Goal: Task Accomplishment & Management: Manage account settings

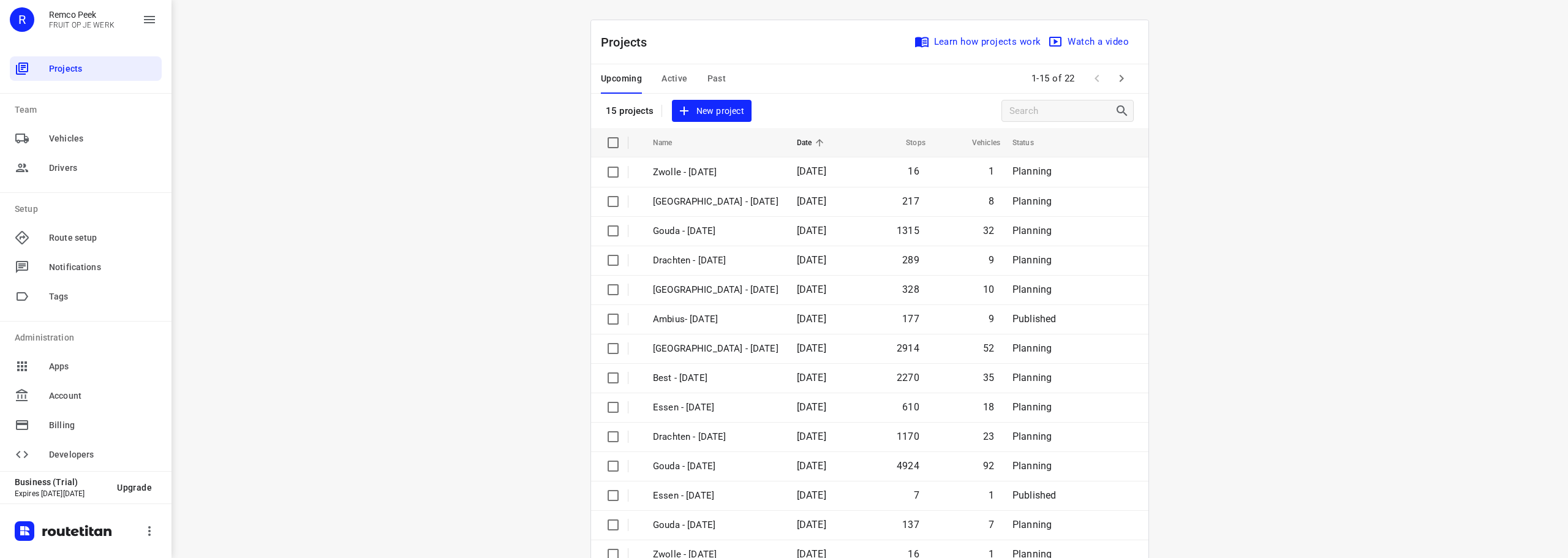
click at [558, 322] on div "i © 2025 Routetitan , © Stadia Maps , © OpenMapTiles © OpenStreetMap contributo…" at bounding box center [870, 279] width 1397 height 558
click at [416, 166] on div "i © 2025 Routetitan , © Stadia Maps , © OpenMapTiles © OpenStreetMap contributo…" at bounding box center [870, 279] width 1397 height 558
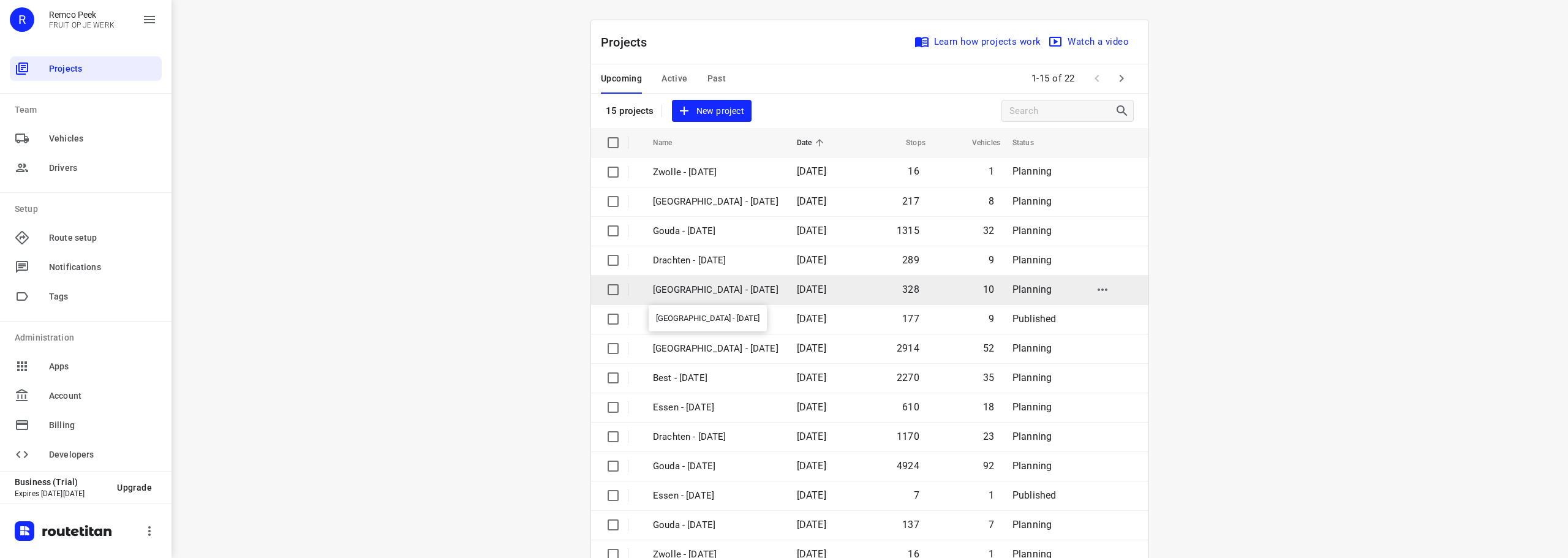
click at [707, 294] on p "[GEOGRAPHIC_DATA] - [DATE]" at bounding box center [715, 290] width 125 height 14
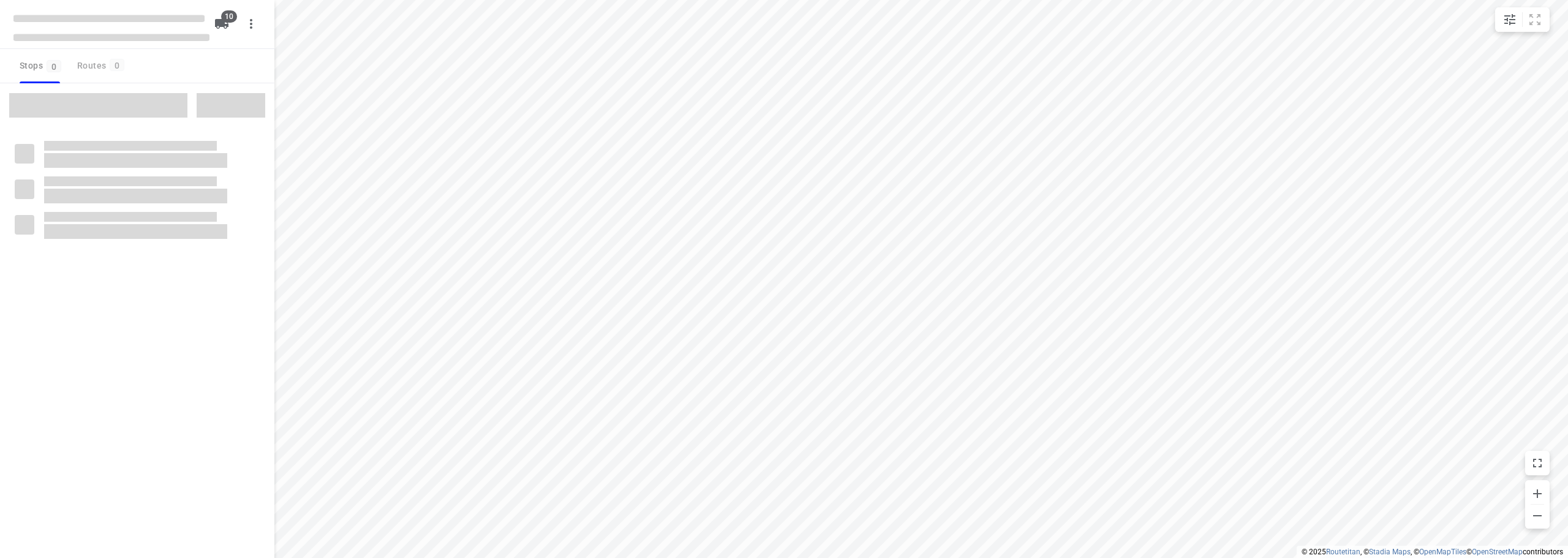
checkbox input "true"
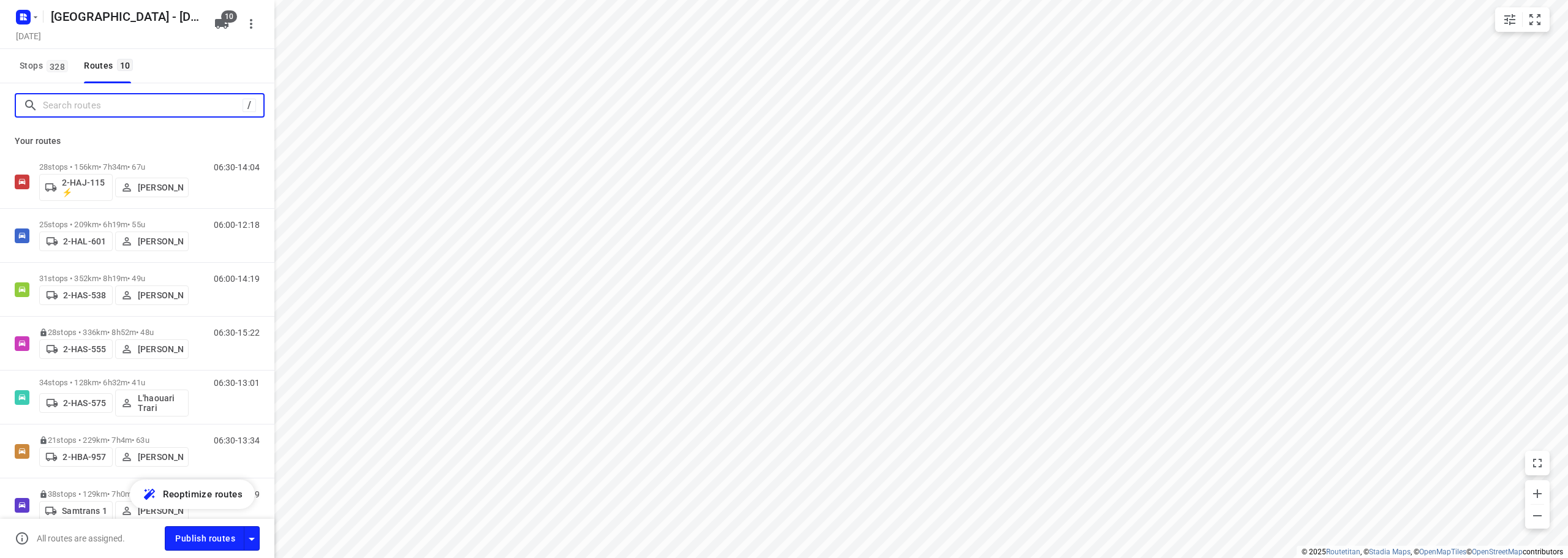
click at [147, 111] on input "Search routes" at bounding box center [143, 106] width 199 height 19
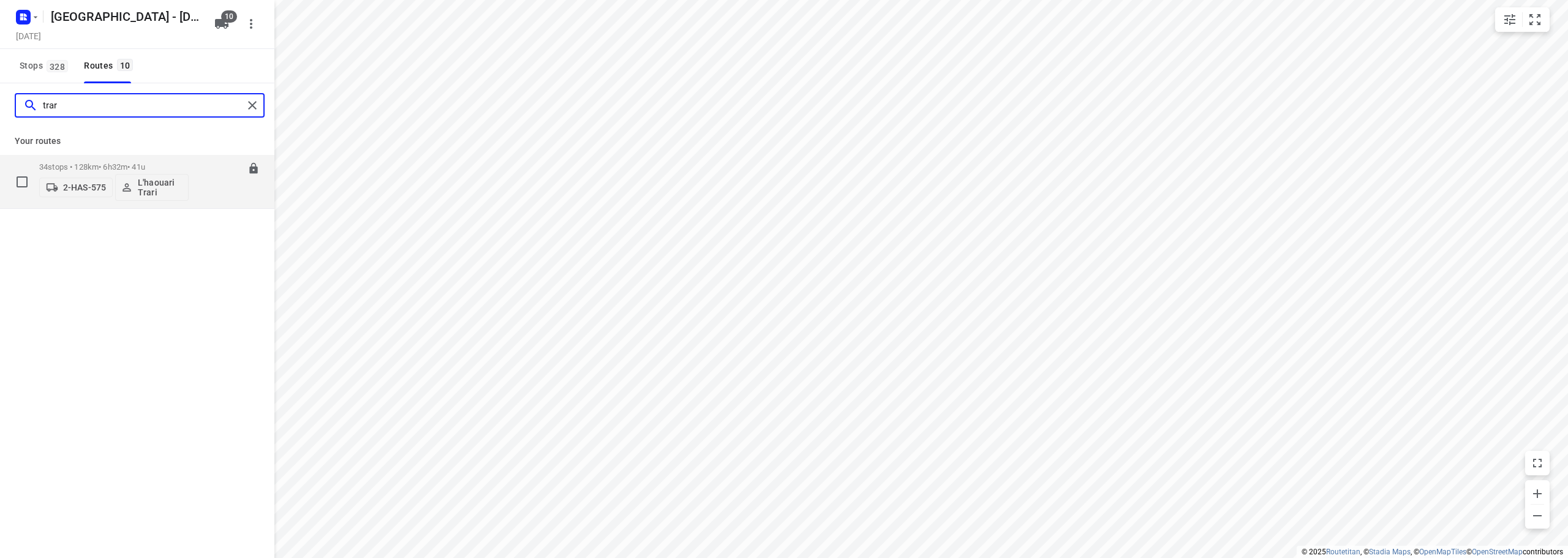
type input "trar"
click at [133, 160] on div "34 stops • 128km • 6h32m • 41u 2-HAS-575 L'haouari Trari" at bounding box center [114, 181] width 149 height 51
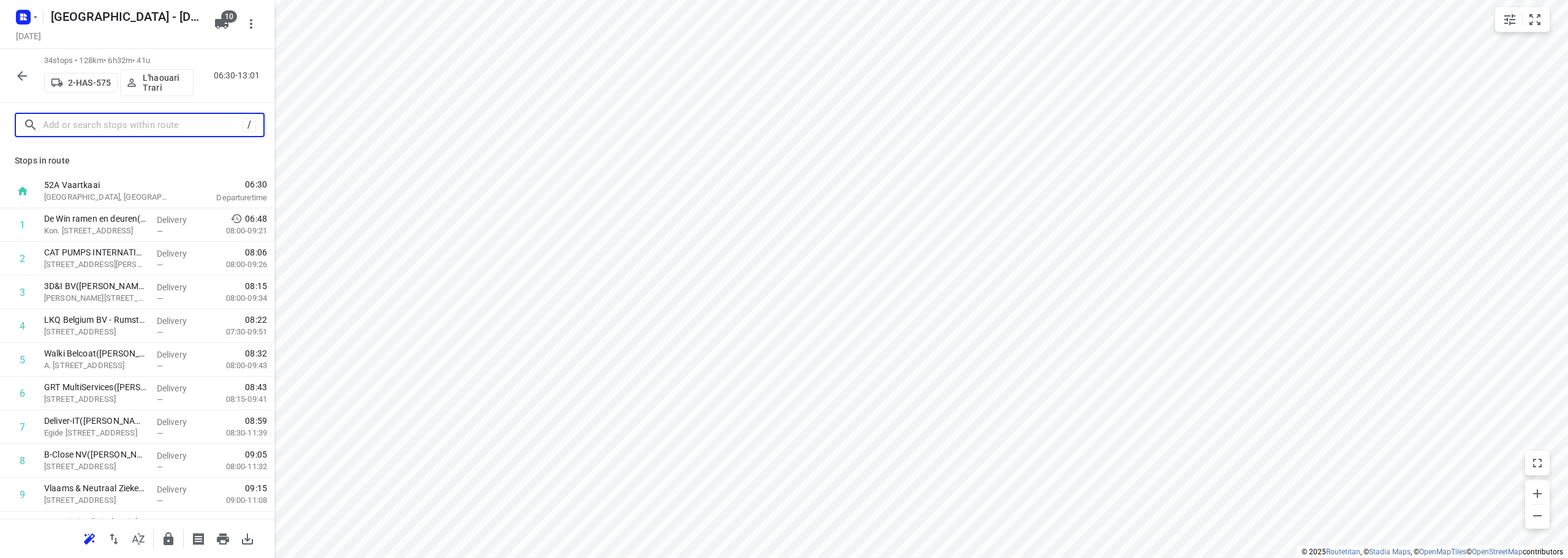
click at [140, 128] on input "text" at bounding box center [143, 125] width 199 height 19
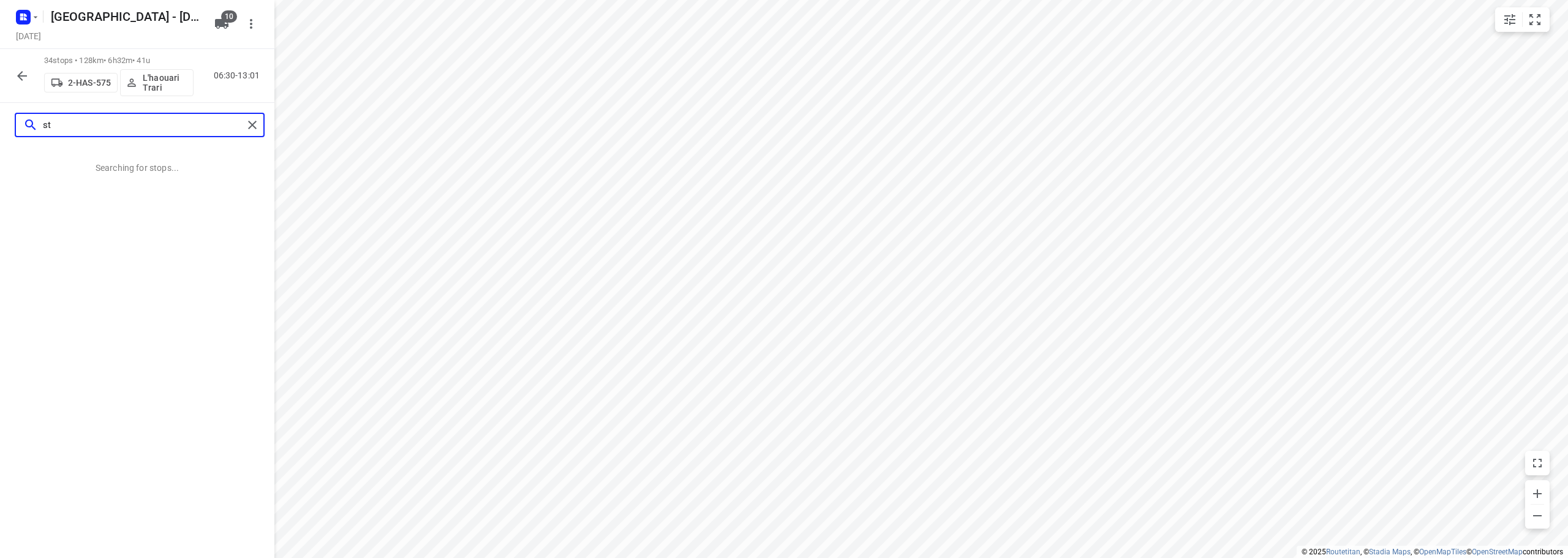
type input "s"
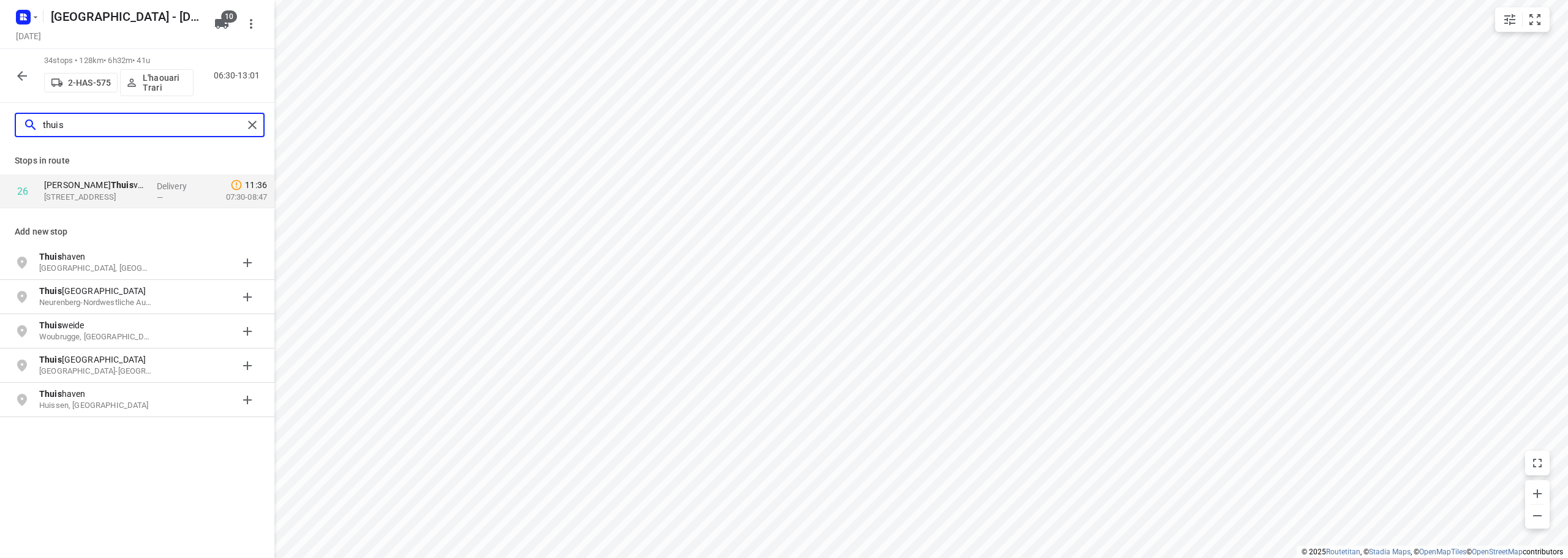
type input "thuis"
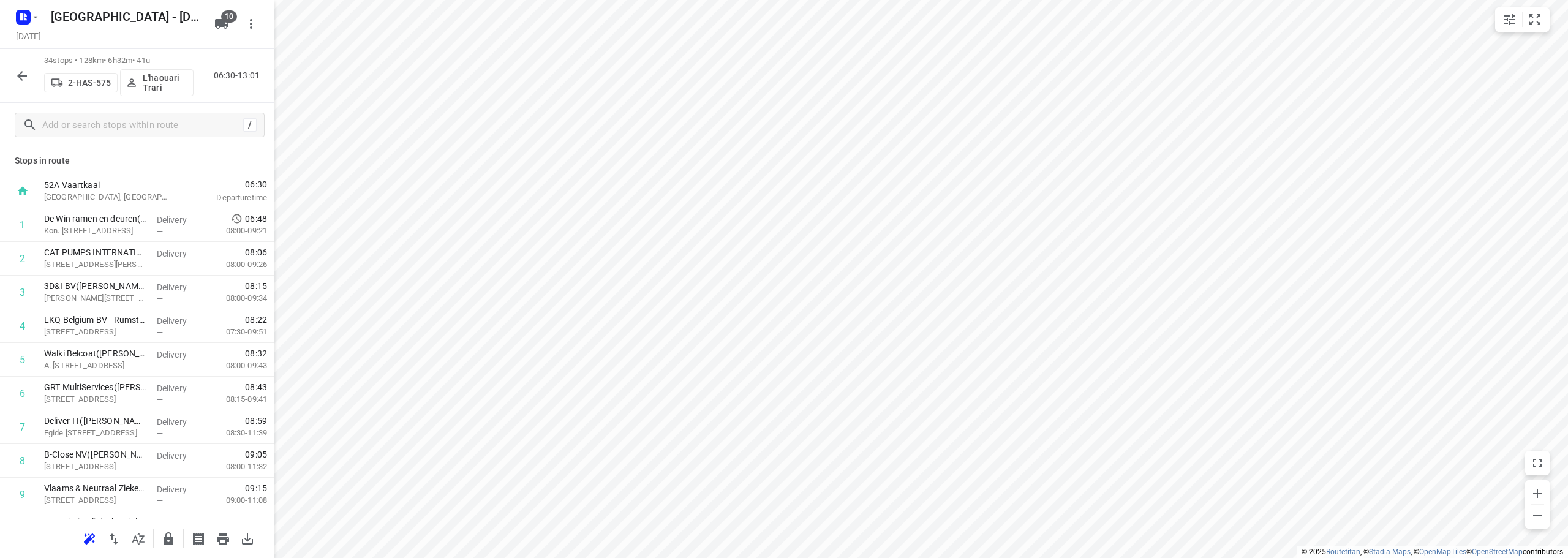
click at [17, 71] on icon "button" at bounding box center [22, 76] width 15 height 15
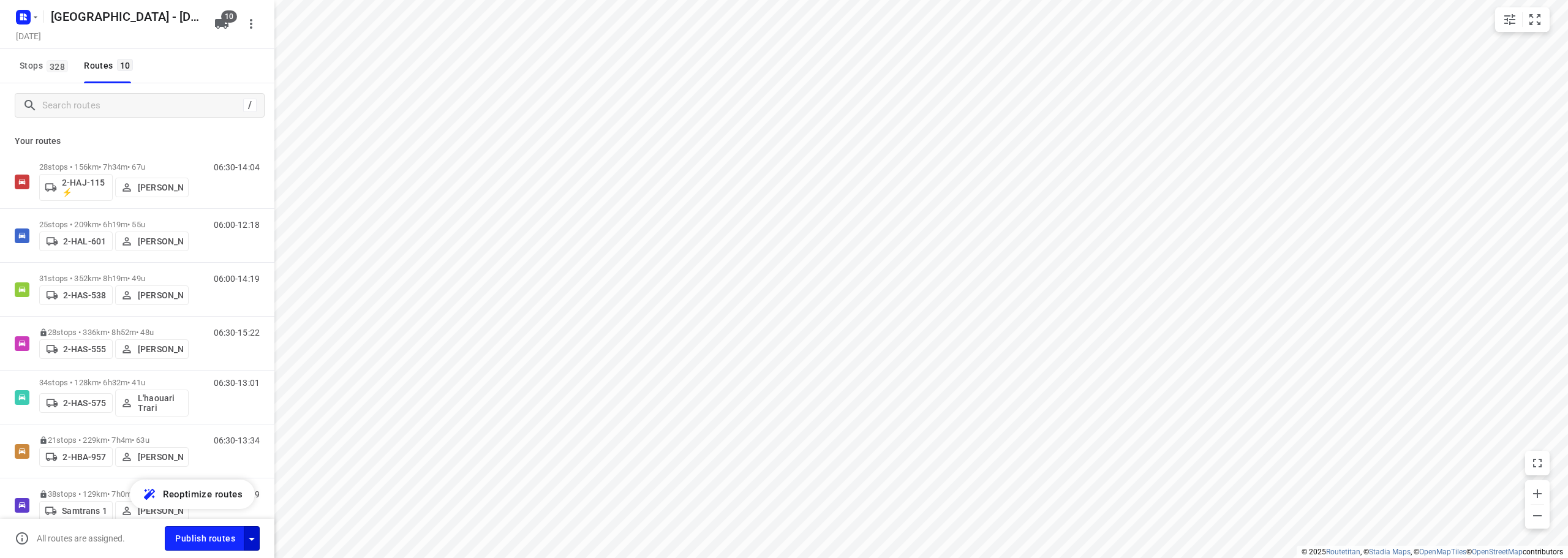
click at [255, 550] on button "button" at bounding box center [252, 538] width 16 height 24
click at [252, 540] on icon "button" at bounding box center [251, 540] width 6 height 3
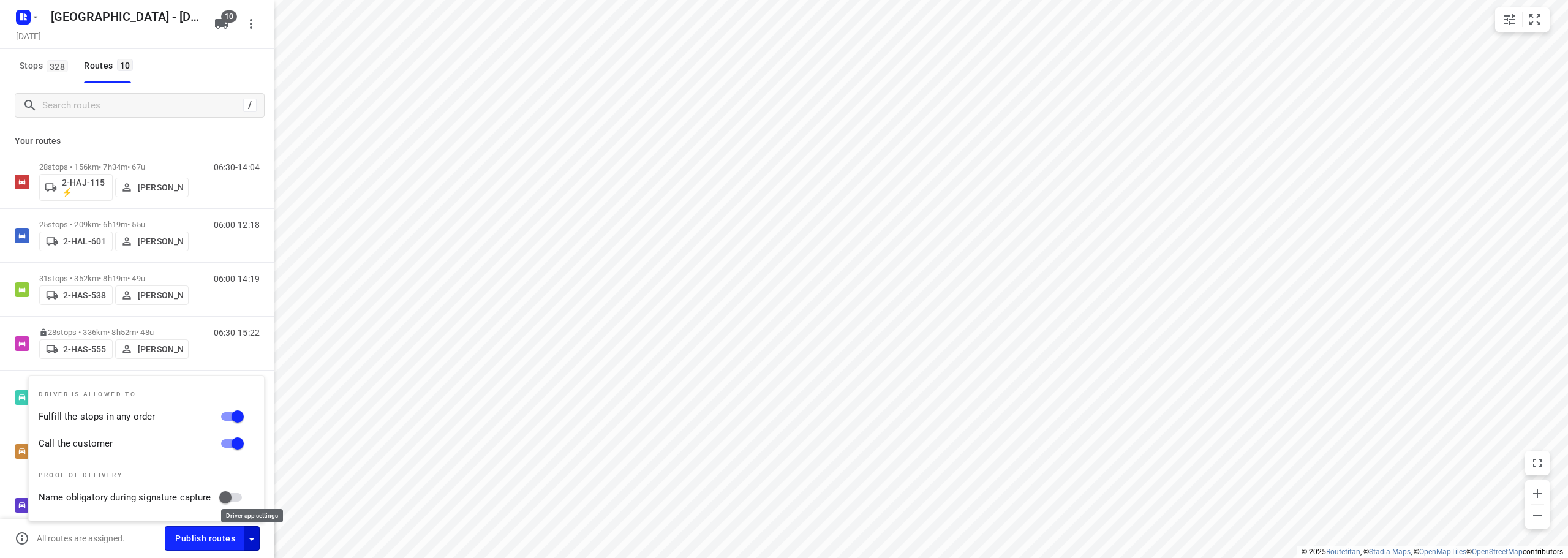
click at [252, 540] on icon "button" at bounding box center [251, 540] width 6 height 3
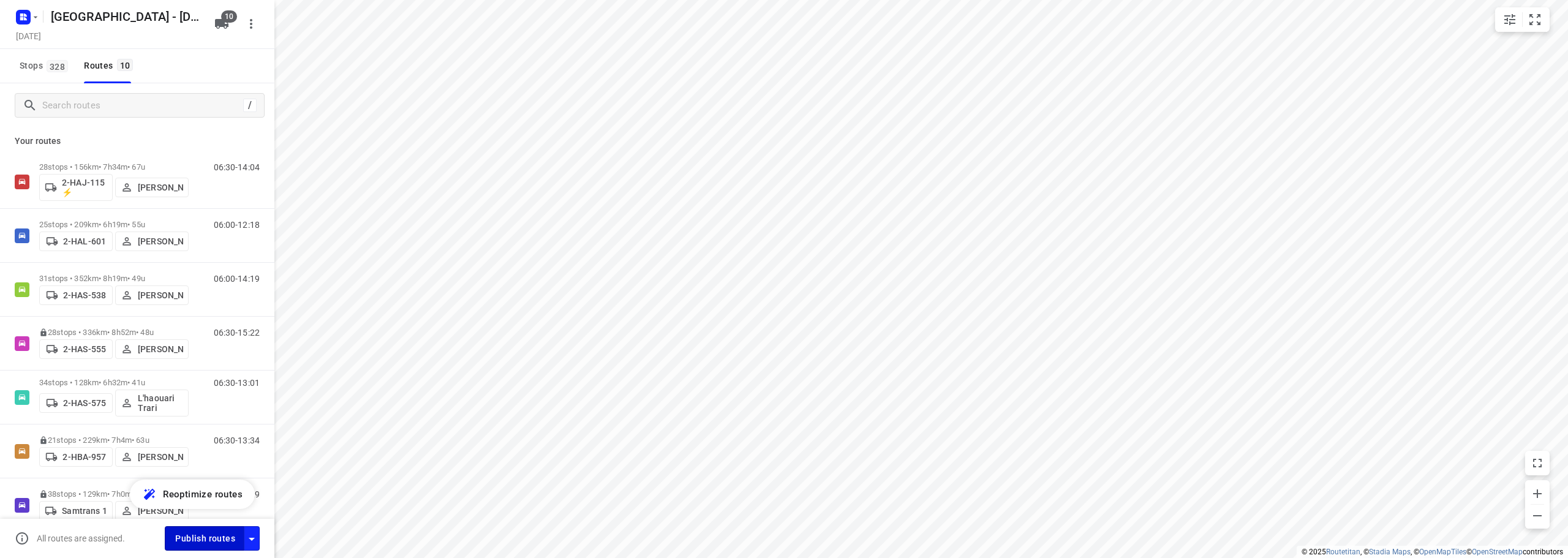
click at [204, 538] on span "Publish routes" at bounding box center [205, 539] width 60 height 15
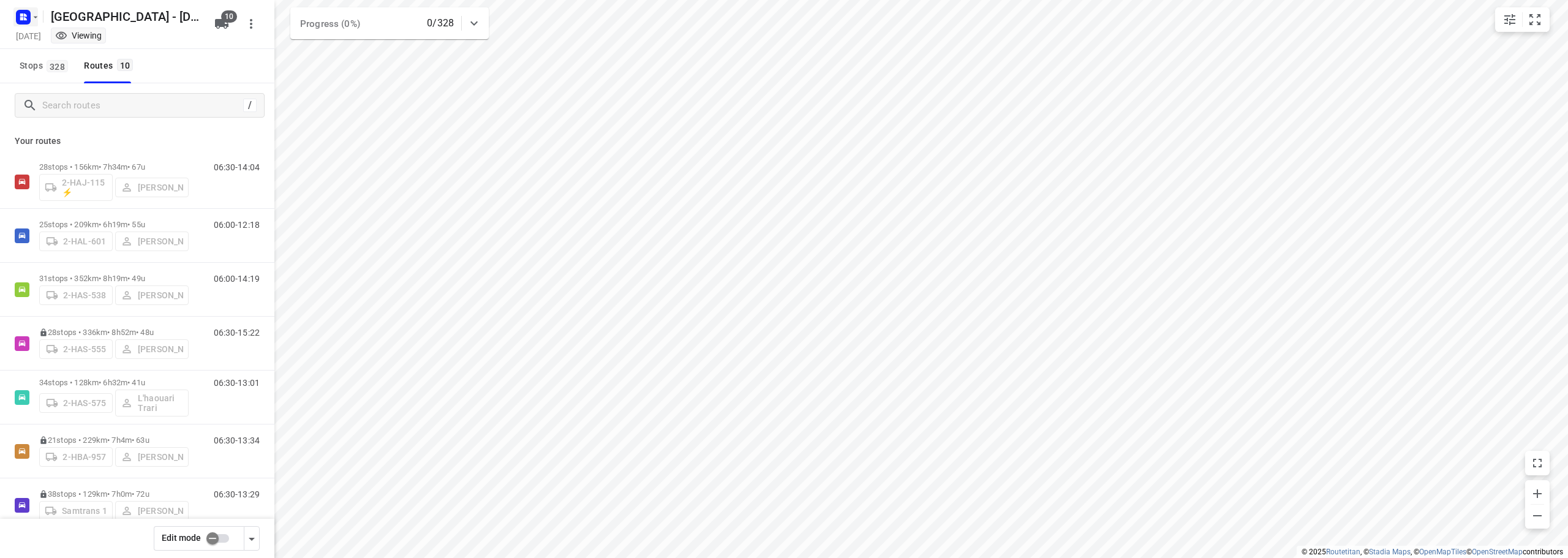
click at [25, 19] on icon "button" at bounding box center [26, 18] width 3 height 3
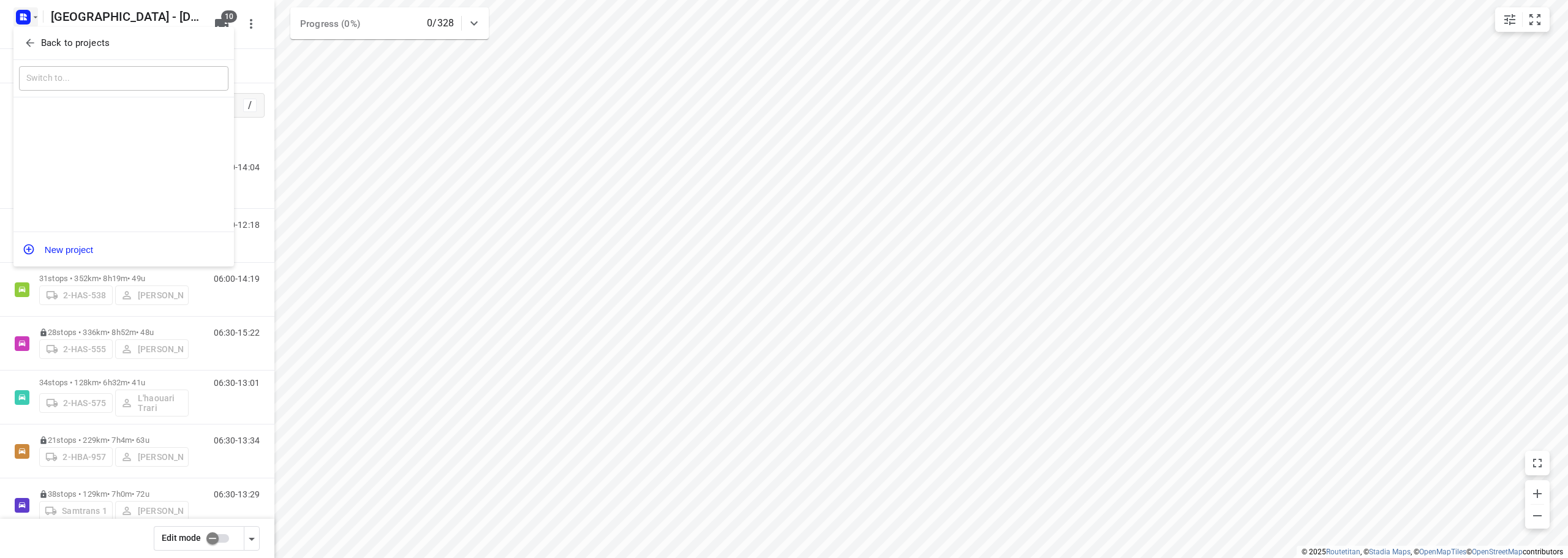
click at [30, 48] on icon "button" at bounding box center [30, 43] width 12 height 12
